Goal: Task Accomplishment & Management: Manage account settings

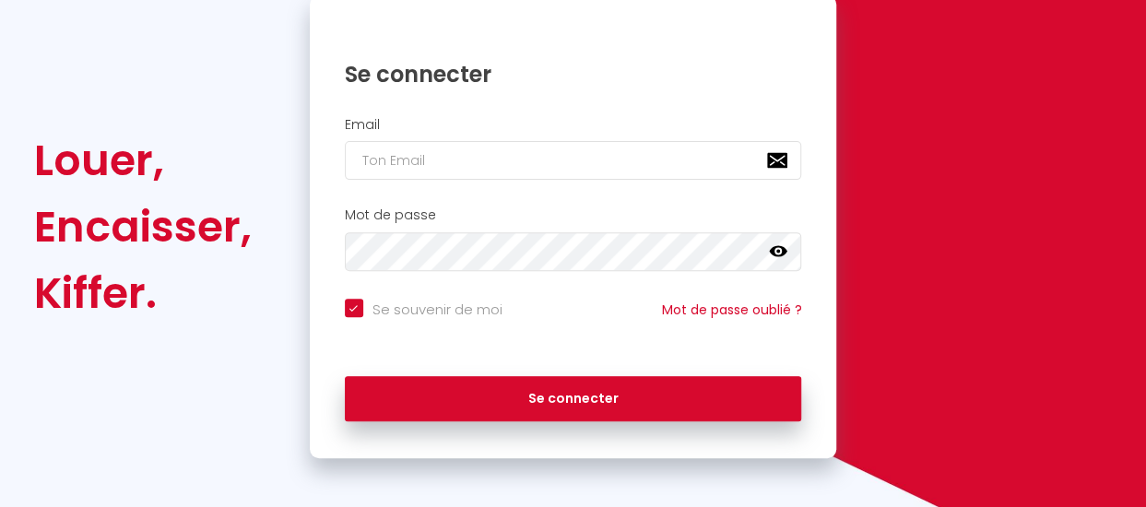
scroll to position [207, 0]
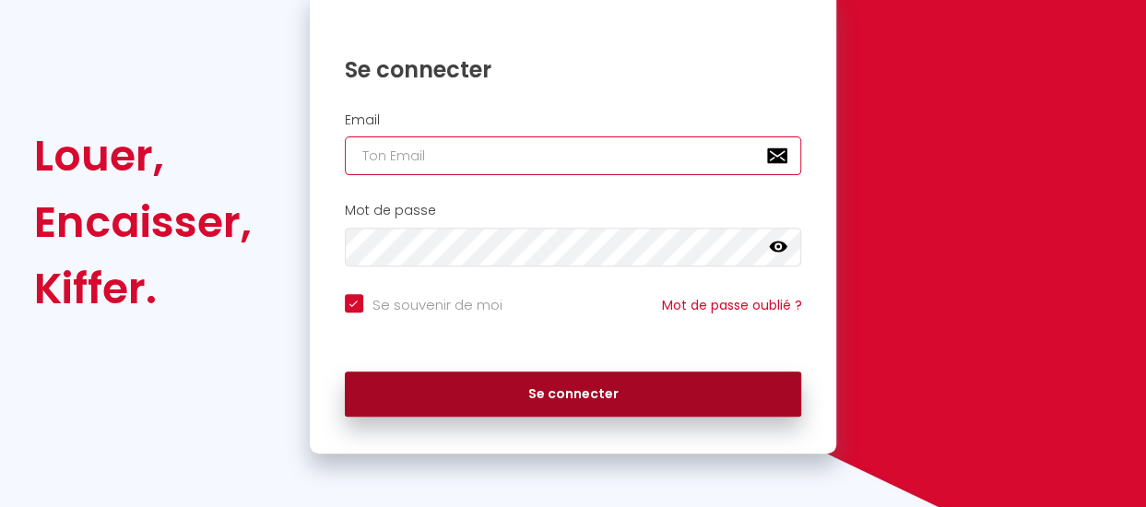
type input "[EMAIL_ADDRESS][DOMAIN_NAME]"
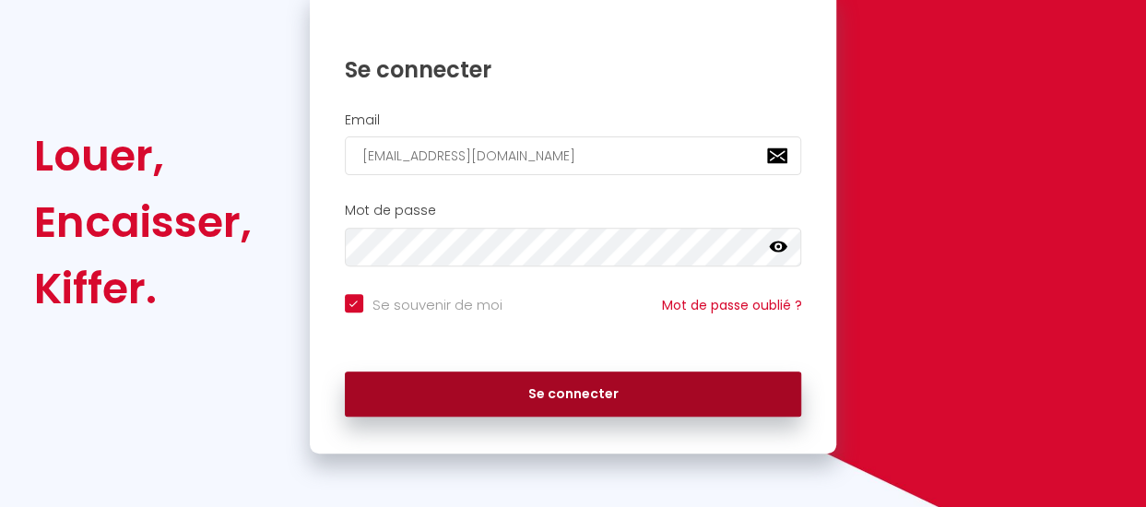
click at [584, 401] on button "Se connecter" at bounding box center [573, 394] width 457 height 46
checkbox input "true"
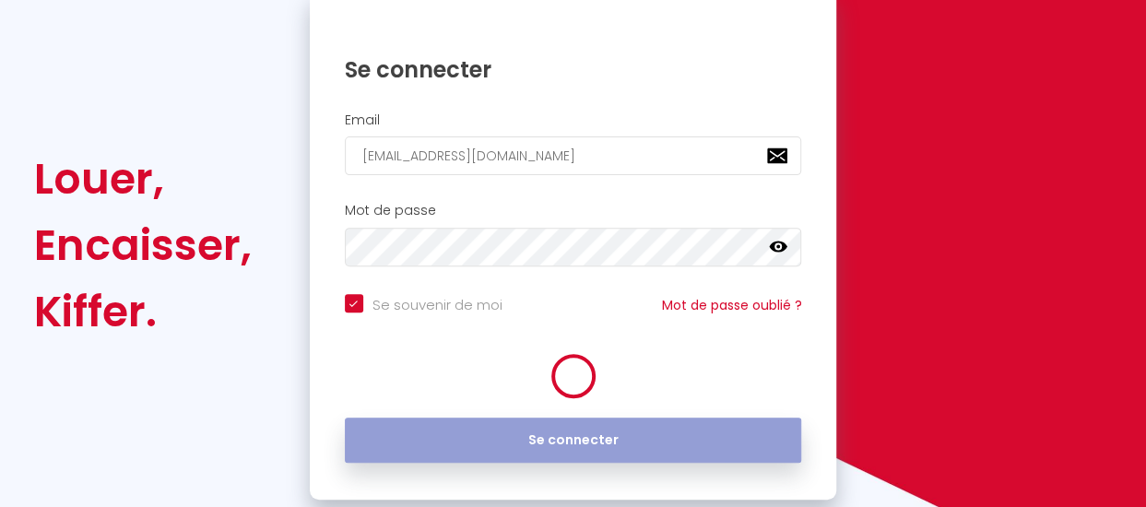
scroll to position [230, 0]
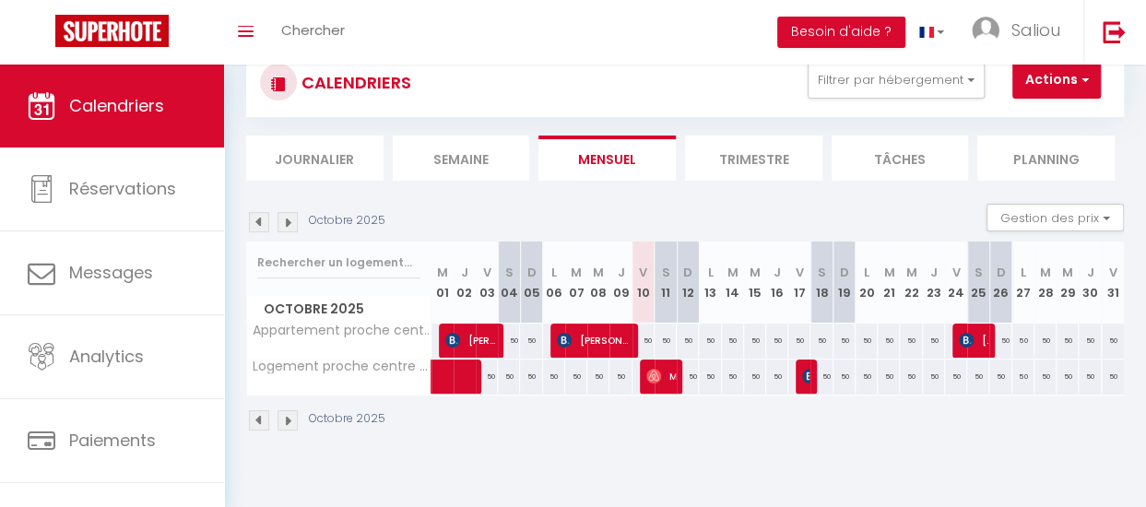
scroll to position [57, 0]
click at [503, 159] on li "Semaine" at bounding box center [461, 157] width 137 height 45
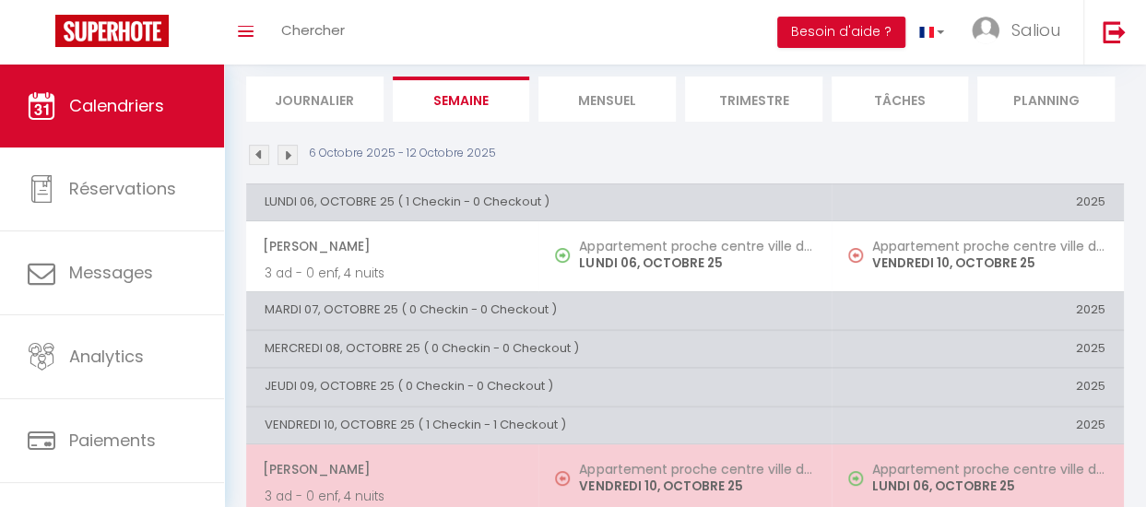
scroll to position [112, 0]
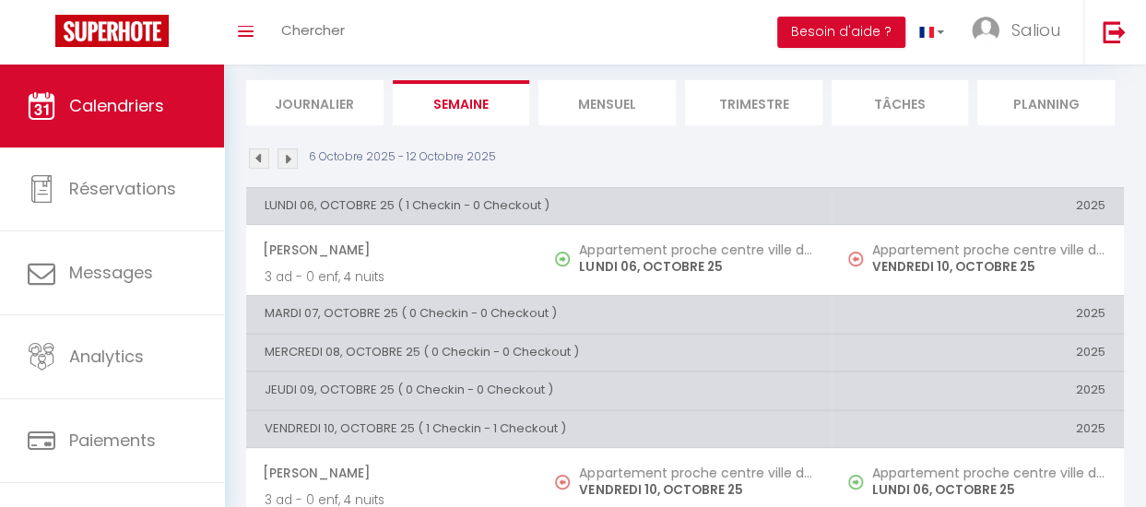
click at [632, 108] on li "Mensuel" at bounding box center [606, 102] width 137 height 45
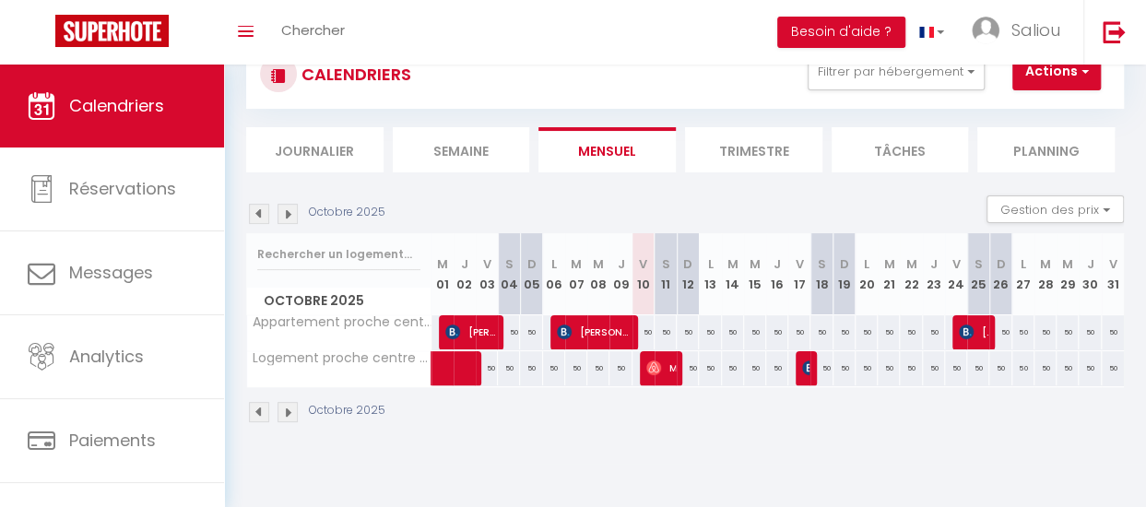
click at [639, 342] on div "50" at bounding box center [643, 332] width 22 height 34
type input "50"
type input "Ven 10 Octobre 2025"
type input "Sam 11 Octobre 2025"
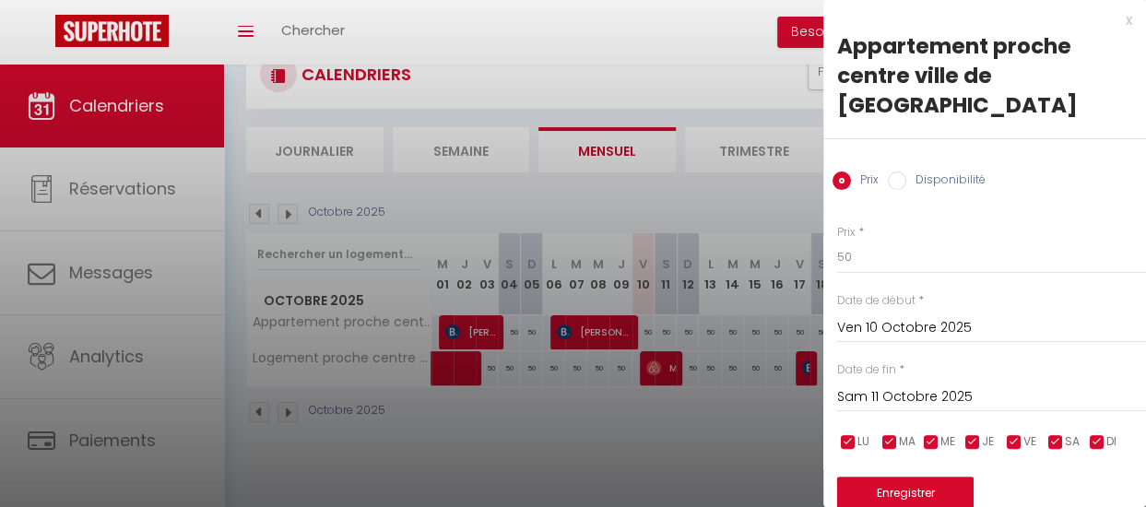
click at [639, 342] on div at bounding box center [573, 253] width 1146 height 507
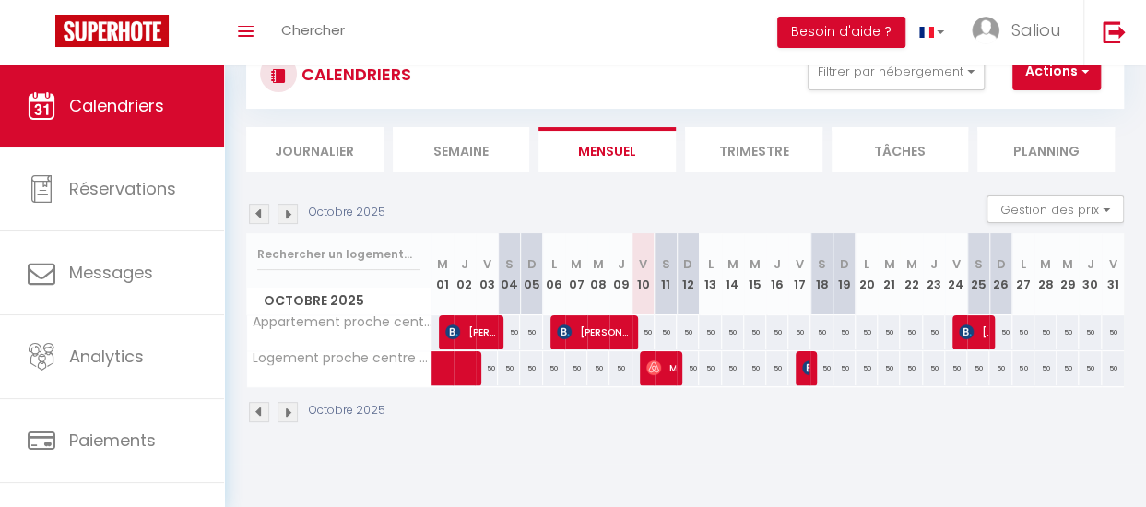
click at [639, 342] on div "50" at bounding box center [643, 332] width 22 height 34
type input "50"
select select "1"
type input "Ven 10 Octobre 2025"
type input "Sam 11 Octobre 2025"
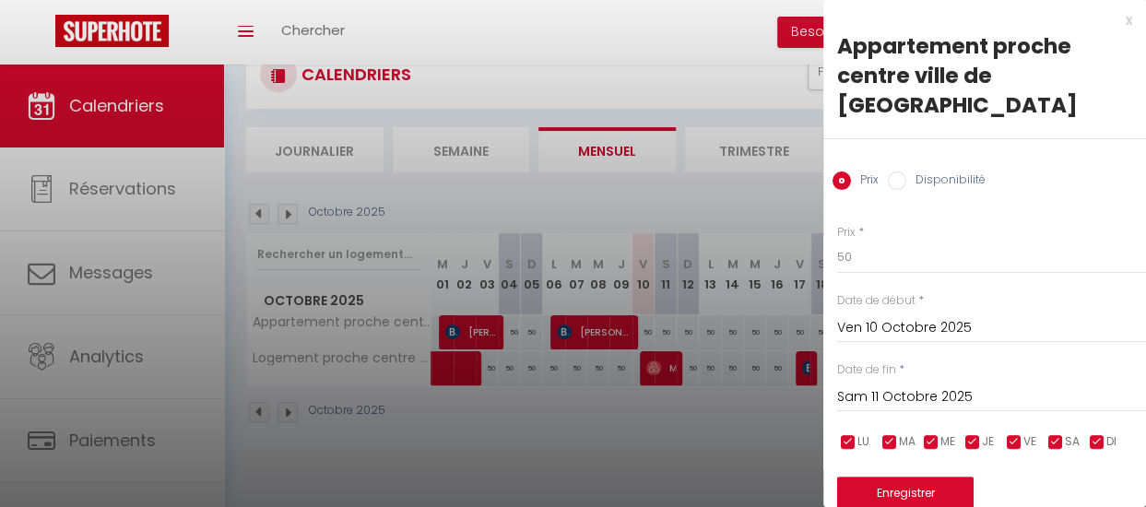
click at [901, 180] on input "Disponibilité" at bounding box center [896, 180] width 18 height 18
radio input "true"
radio input "false"
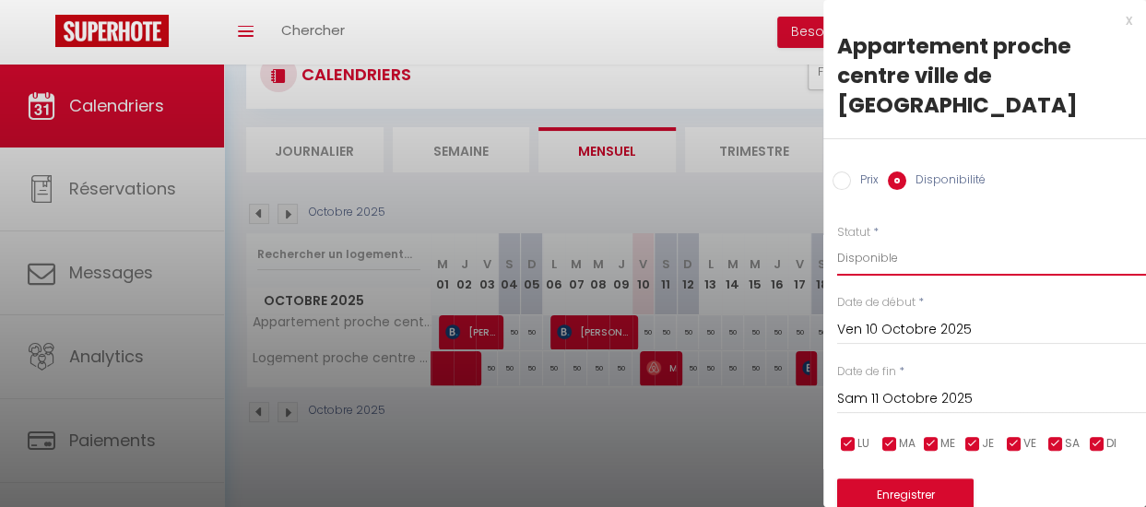
click at [886, 265] on select "Disponible Indisponible" at bounding box center [991, 258] width 309 height 35
select select "0"
click at [837, 241] on select "Disponible Indisponible" at bounding box center [991, 258] width 309 height 35
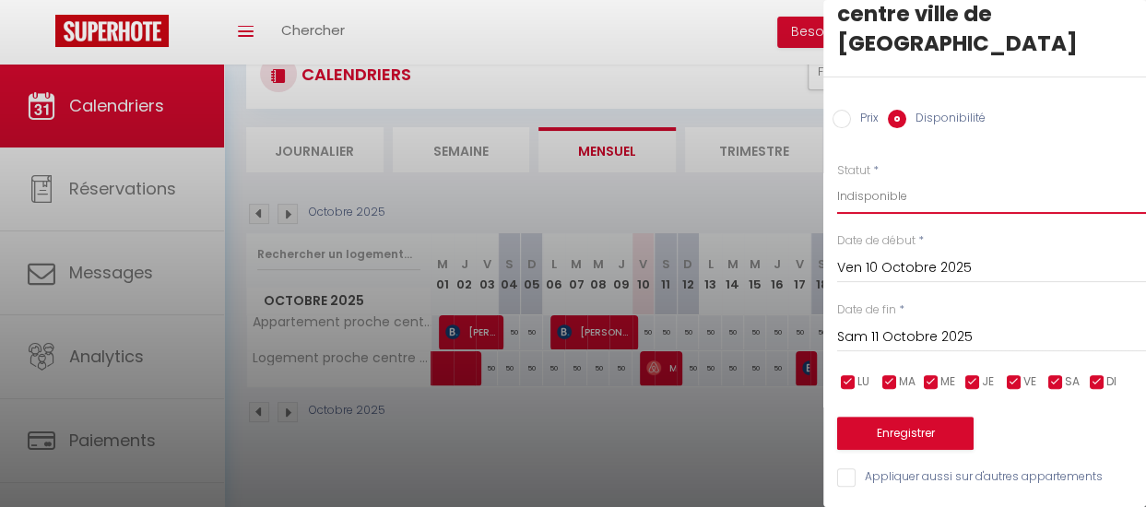
scroll to position [75, 0]
click at [903, 427] on button "Enregistrer" at bounding box center [905, 433] width 136 height 33
